Goal: Transaction & Acquisition: Download file/media

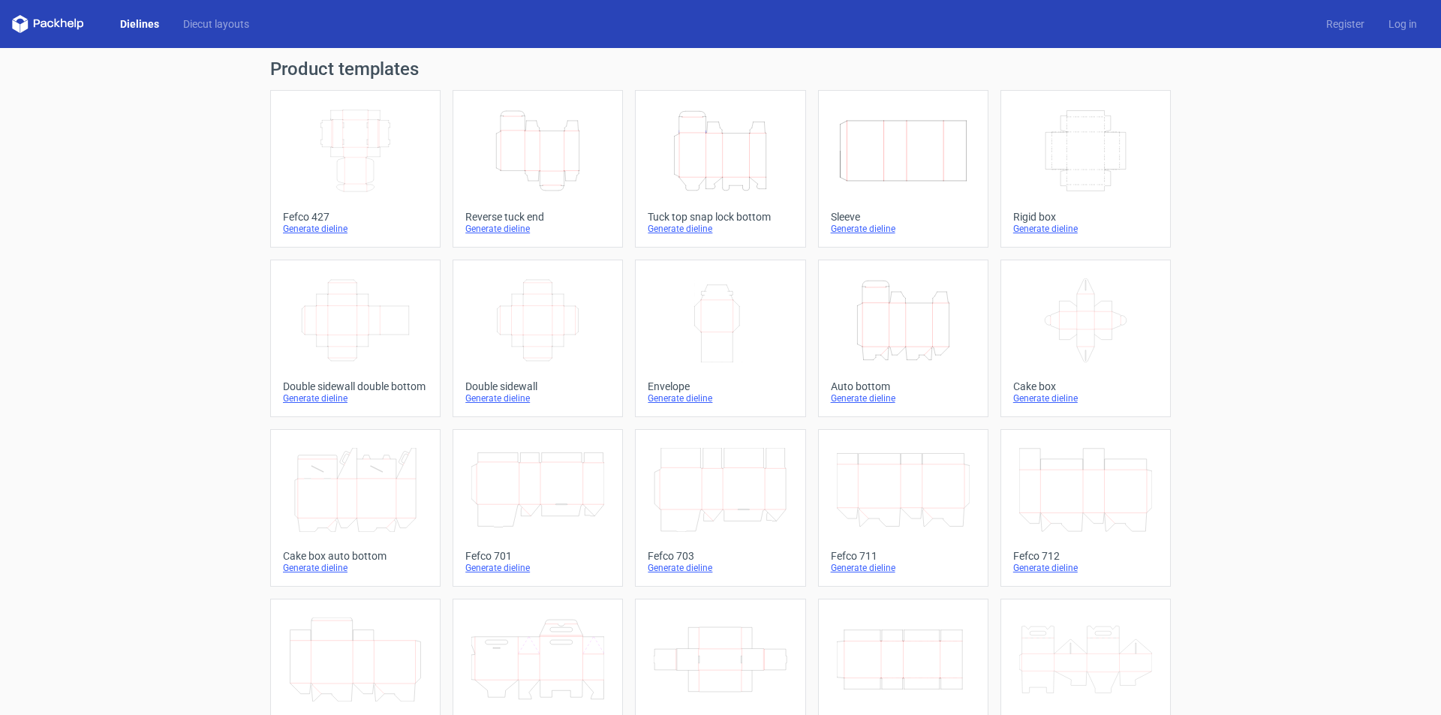
click at [888, 350] on icon "Height Depth Width" at bounding box center [903, 320] width 133 height 84
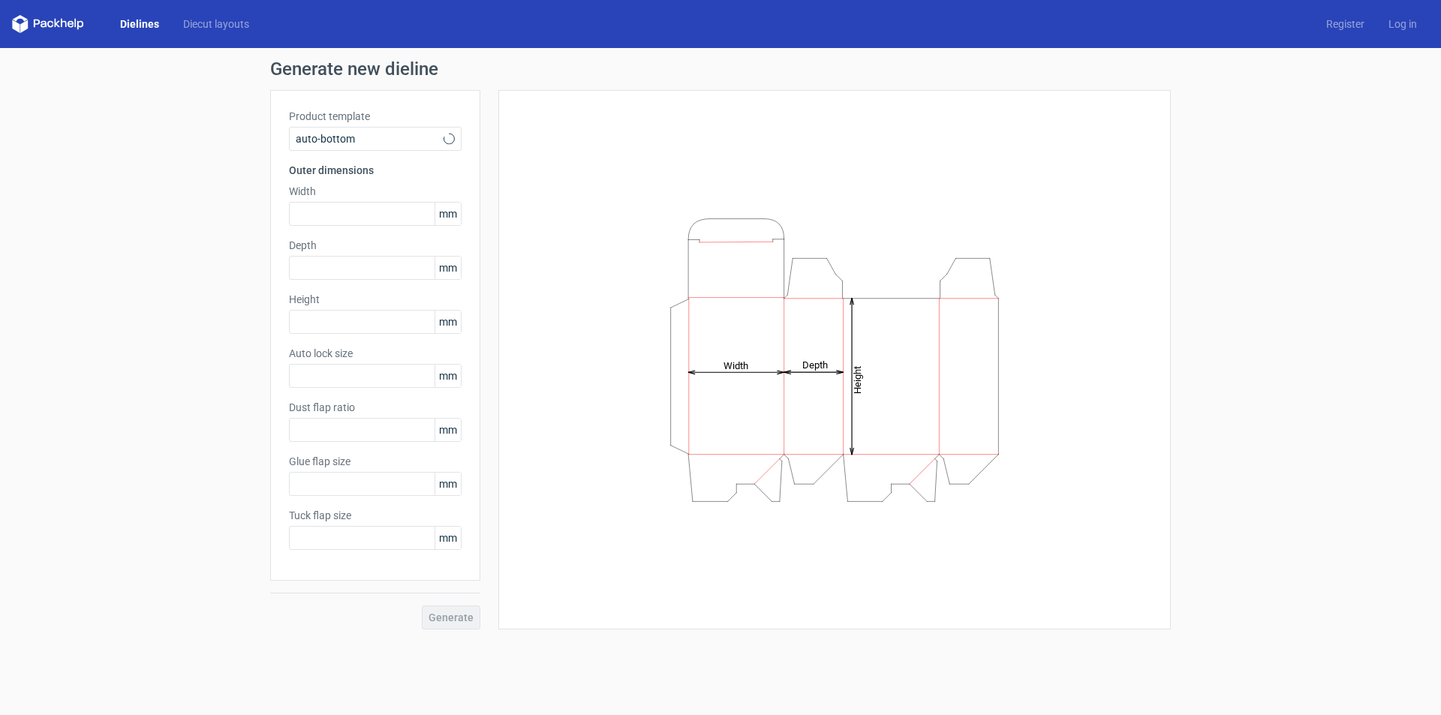
type input "1"
type input "0.8"
type input "10"
type input "12"
click at [349, 213] on input "text" at bounding box center [375, 214] width 173 height 24
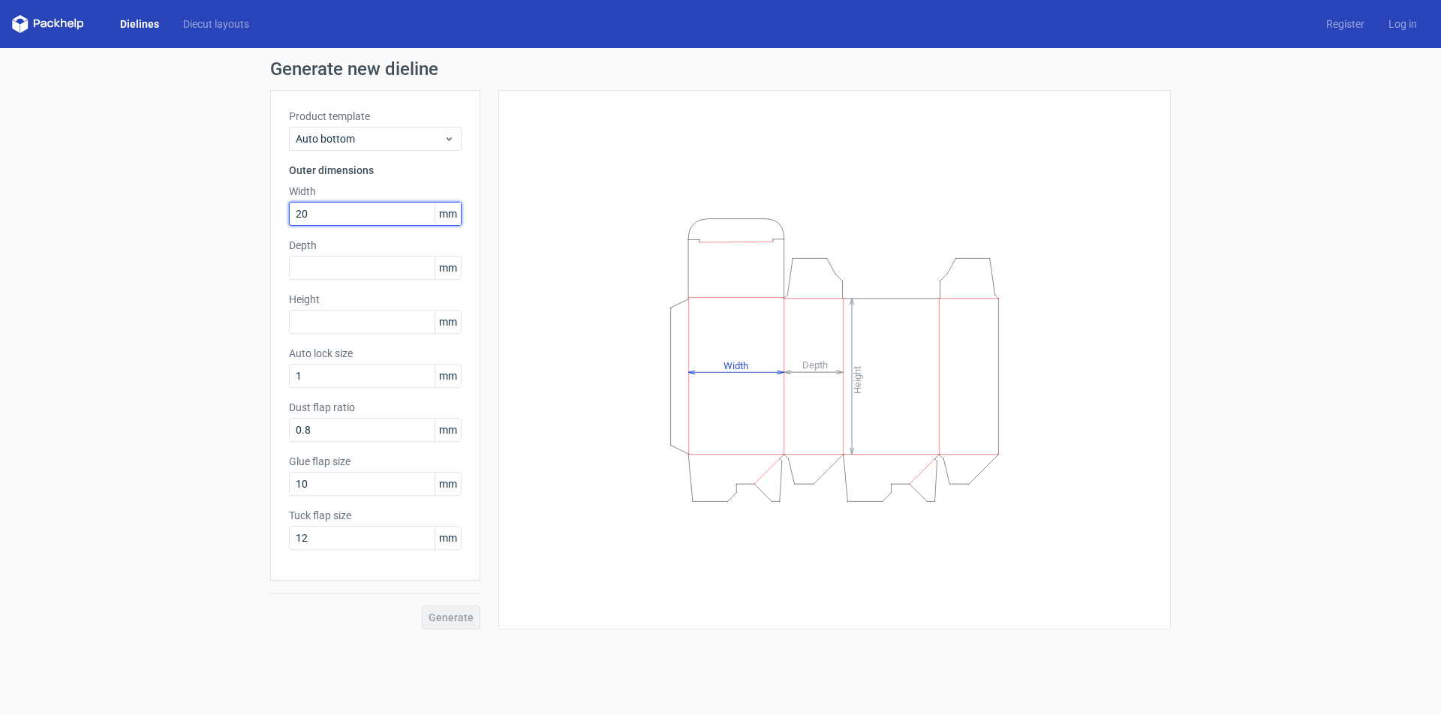
type input "2"
type input "27"
type input "112"
click at [447, 617] on span "Generate" at bounding box center [451, 618] width 45 height 11
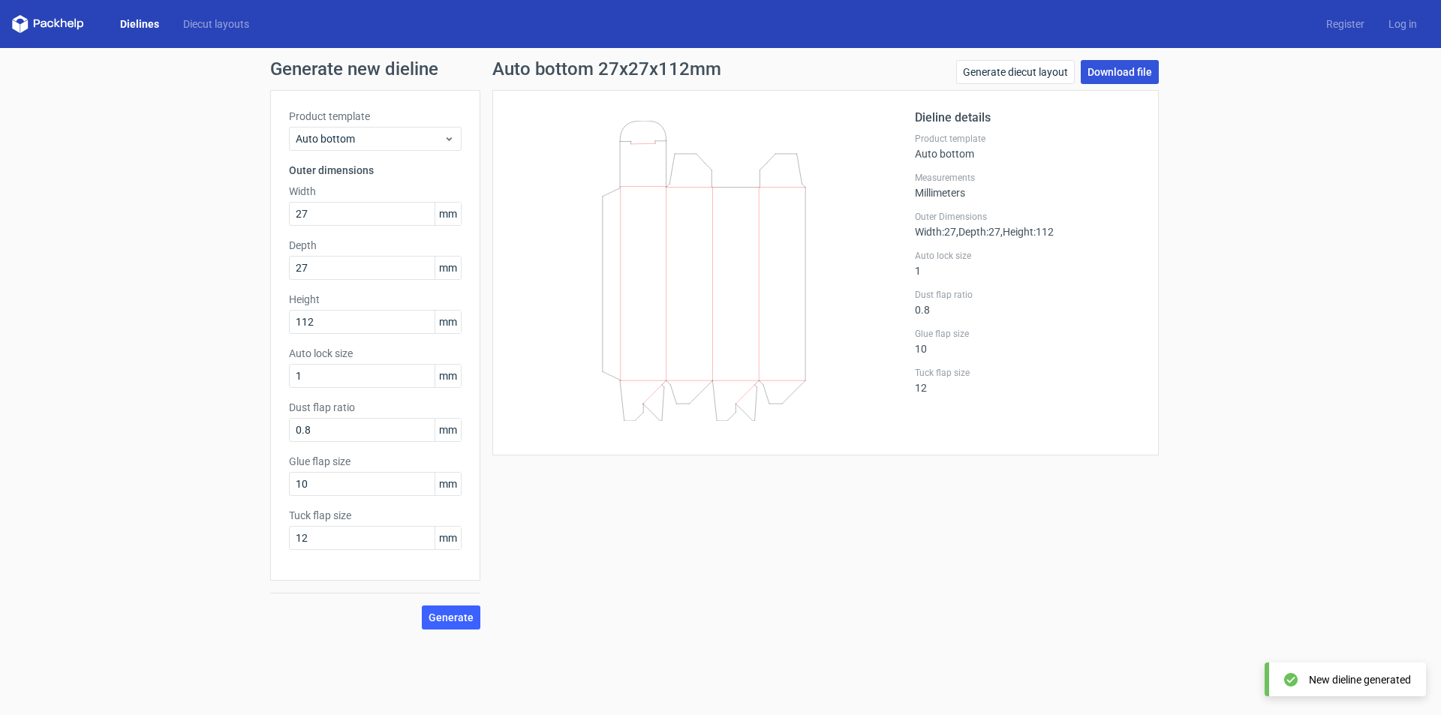
click at [1118, 67] on link "Download file" at bounding box center [1120, 72] width 78 height 24
click at [134, 17] on link "Dielines" at bounding box center [139, 24] width 63 height 15
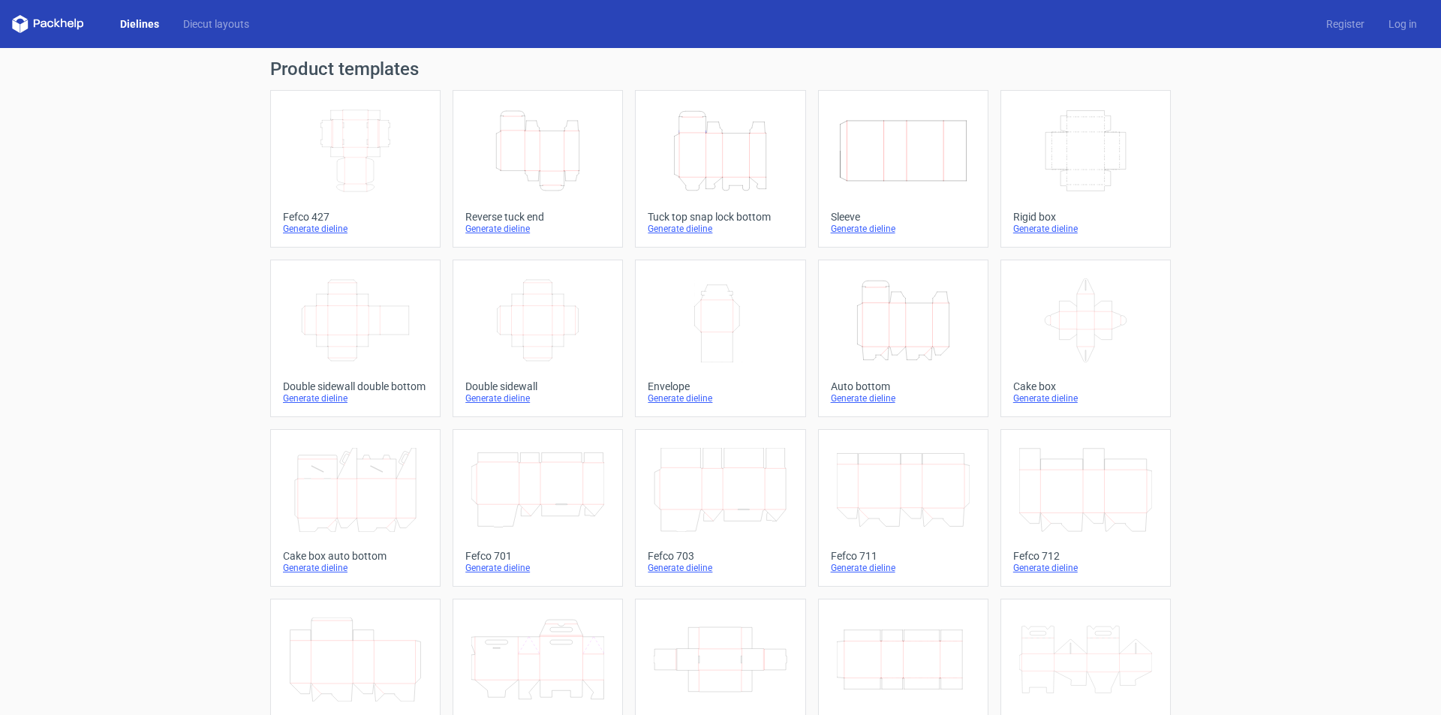
click at [719, 167] on icon "Height Depth Width" at bounding box center [720, 151] width 133 height 84
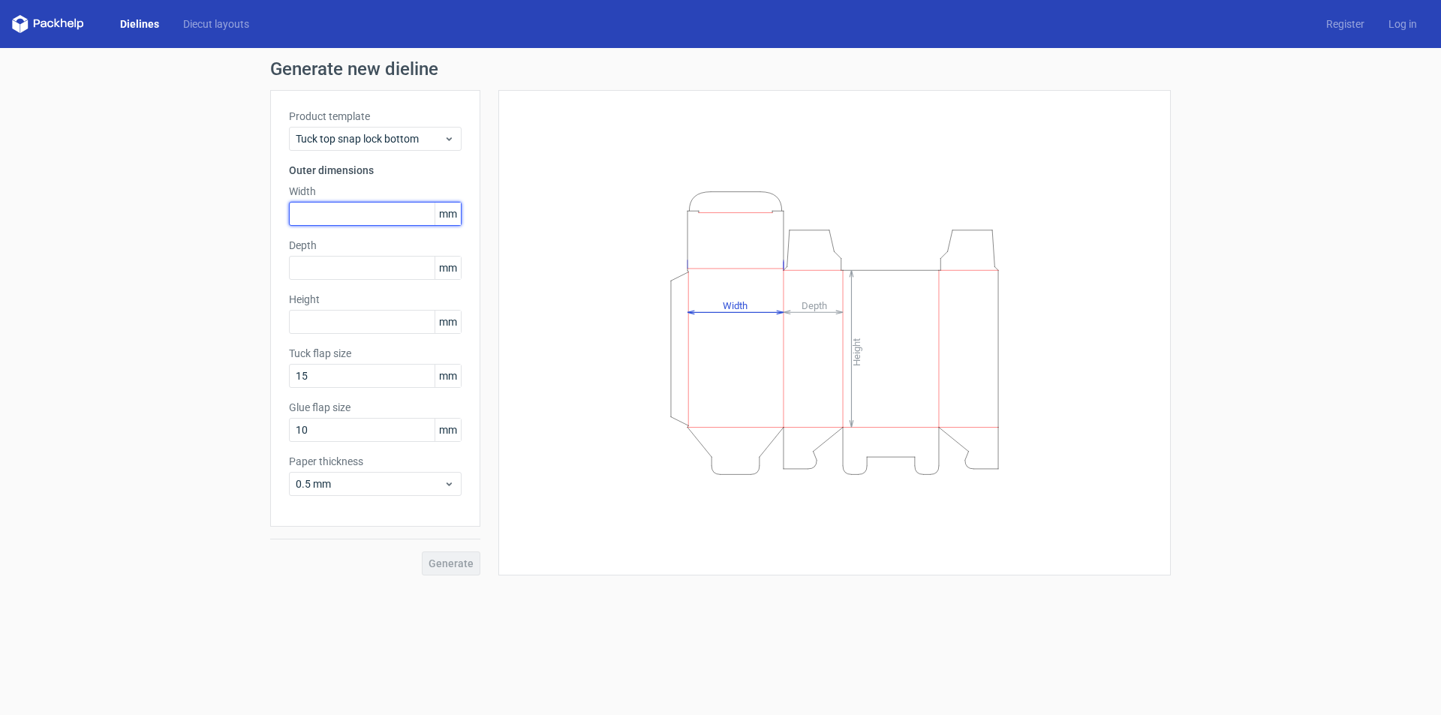
click at [366, 216] on input "text" at bounding box center [375, 214] width 173 height 24
type input "27"
type input "112"
click at [455, 555] on button "Generate" at bounding box center [451, 564] width 59 height 24
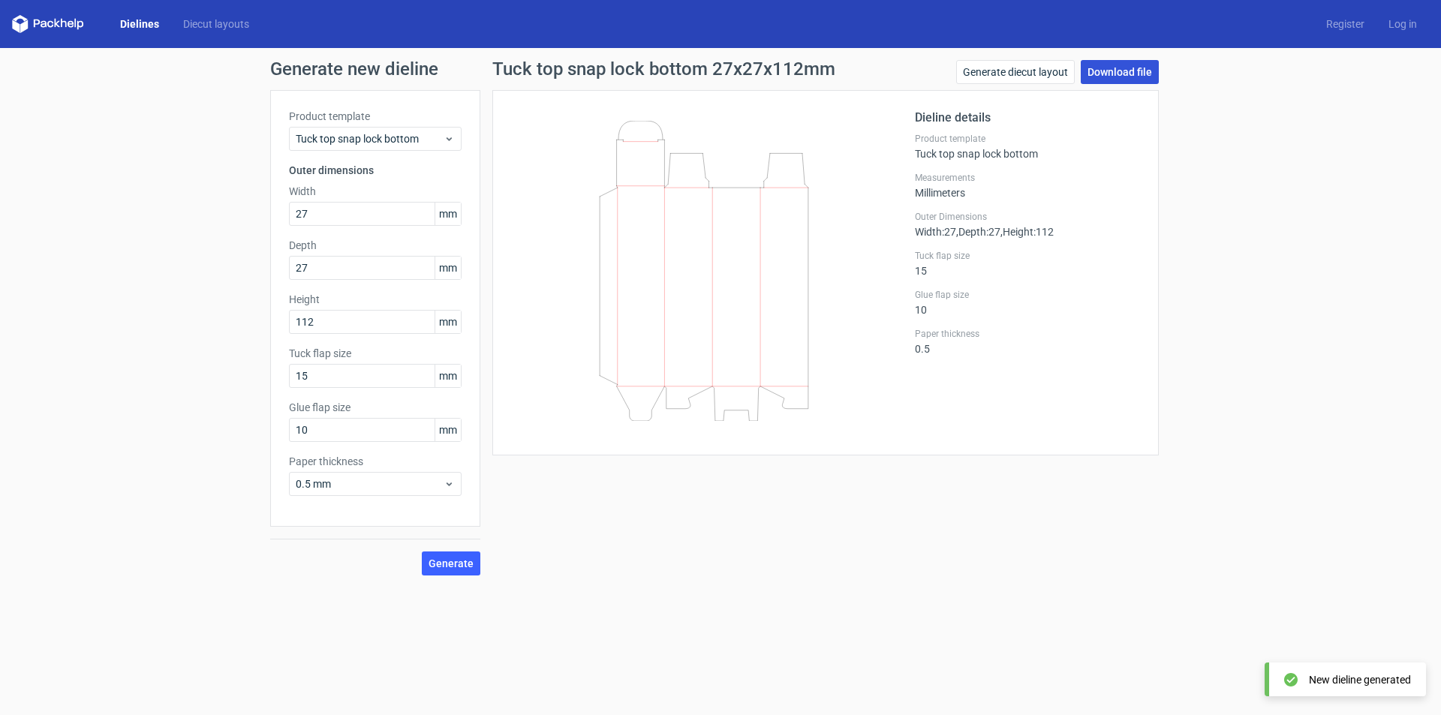
click at [1109, 69] on link "Download file" at bounding box center [1120, 72] width 78 height 24
